Goal: Navigation & Orientation: Find specific page/section

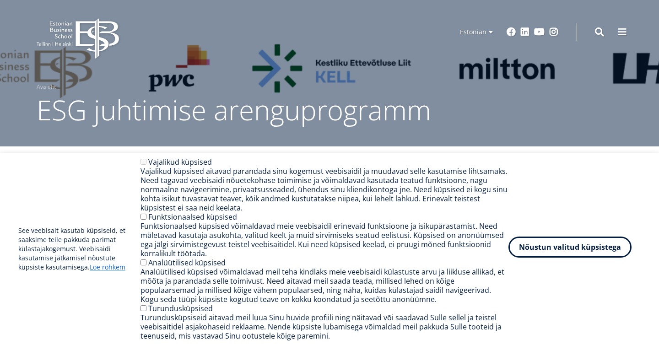
click at [550, 250] on button "Nõustun valitud küpsistega" at bounding box center [570, 247] width 123 height 21
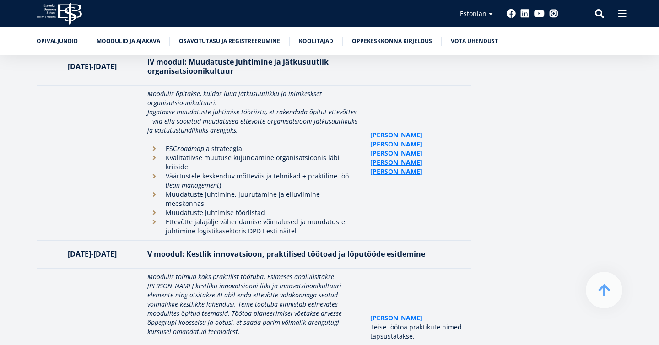
scroll to position [2382, 0]
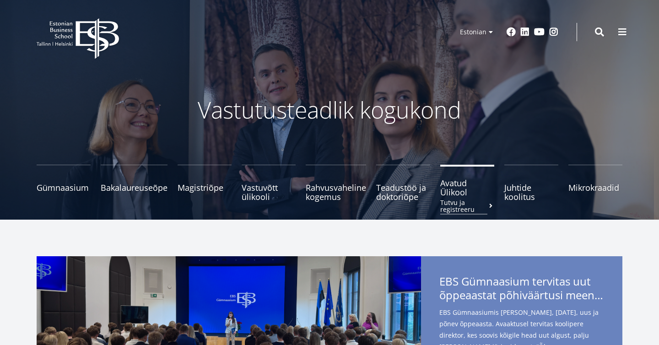
click at [455, 188] on span "Avatud Ülikool Tutvu ja registreeru" at bounding box center [468, 188] width 54 height 18
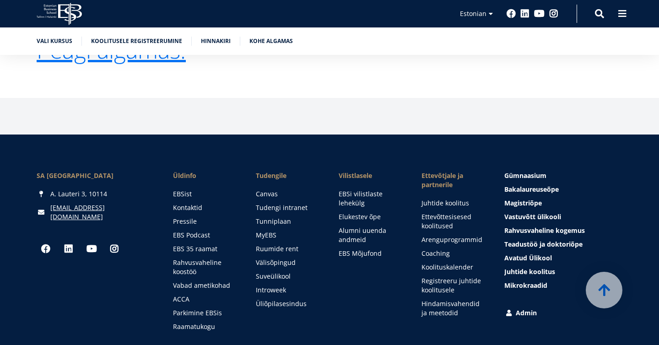
scroll to position [2009, 0]
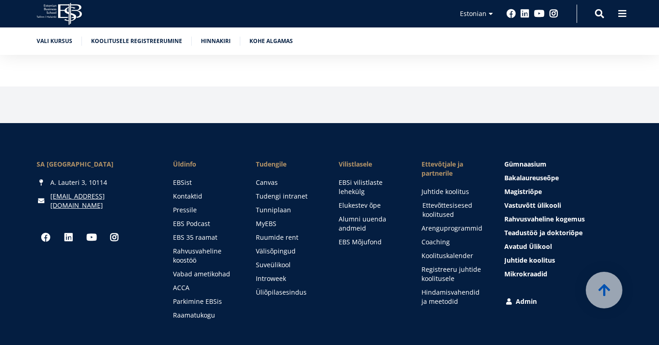
click at [457, 201] on link "Ettevõttesisesed koolitused" at bounding box center [455, 210] width 65 height 18
